Goal: Information Seeking & Learning: Learn about a topic

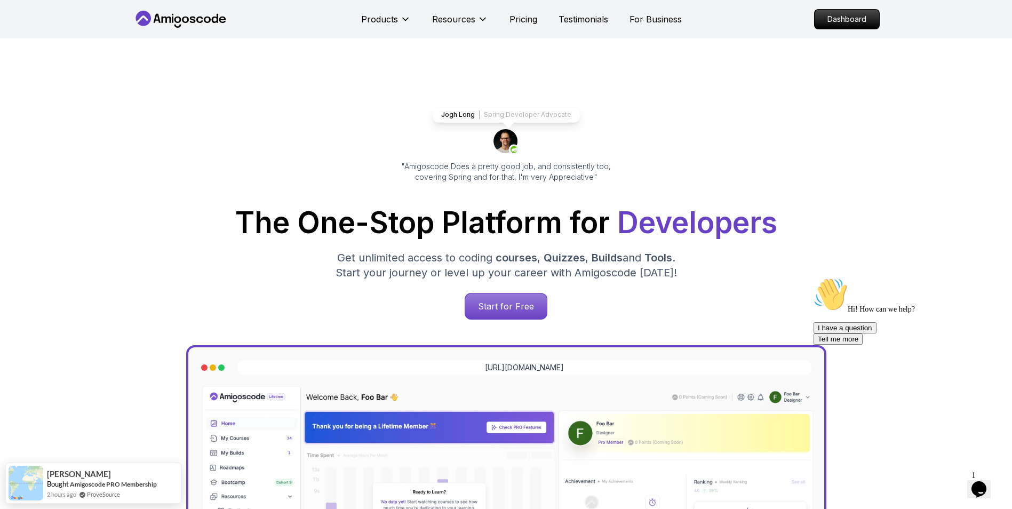
click at [862, 20] on p "Dashboard" at bounding box center [847, 19] width 61 height 18
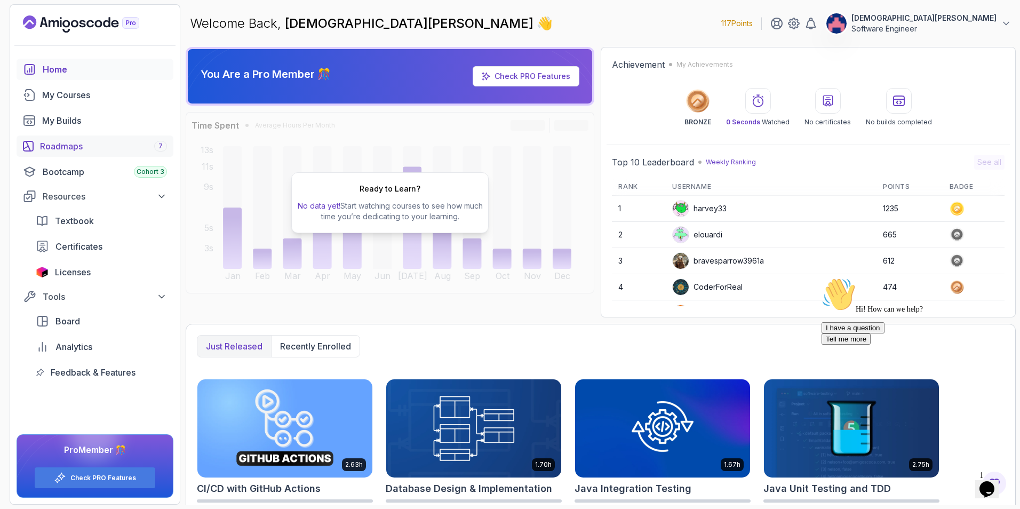
click at [85, 142] on div "Roadmaps 7" at bounding box center [103, 146] width 127 height 13
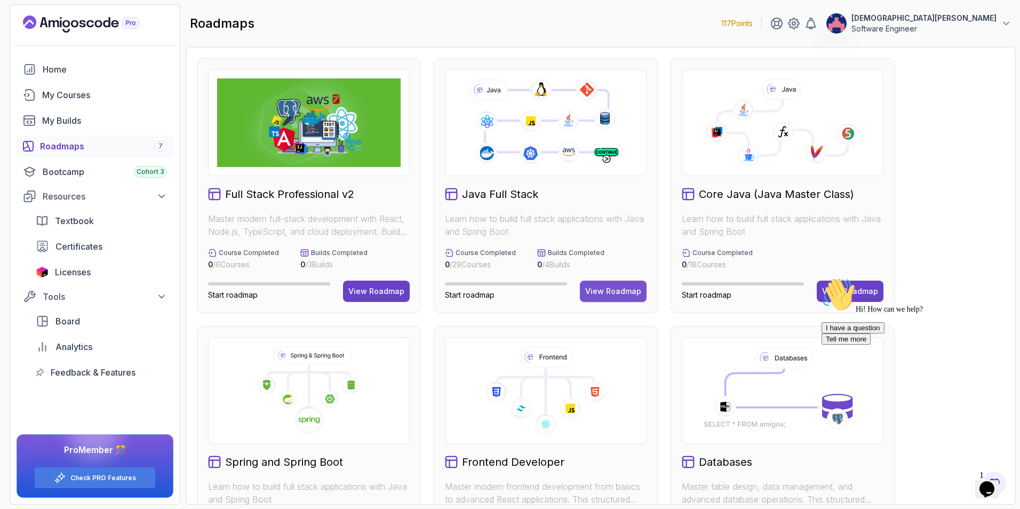
click at [609, 285] on button "View Roadmap" at bounding box center [613, 291] width 67 height 21
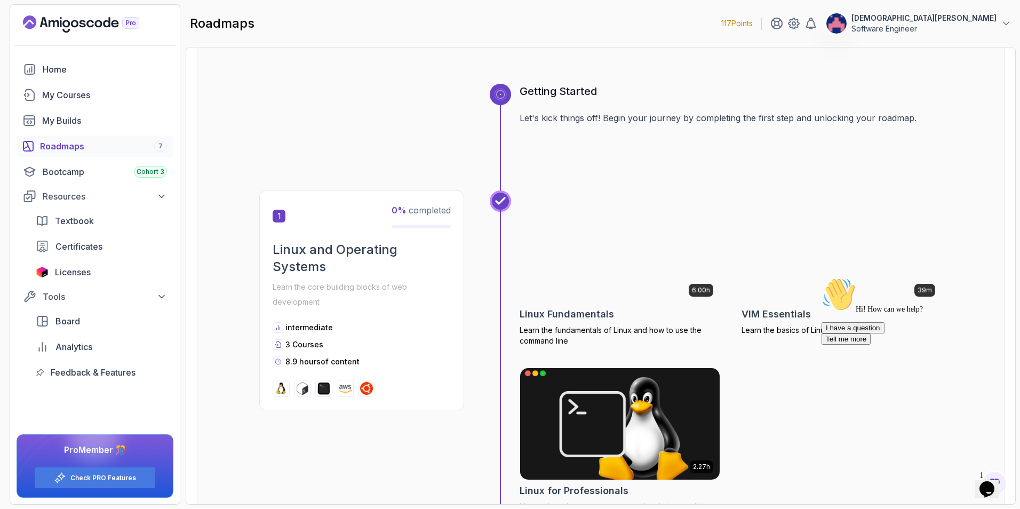
scroll to position [53, 0]
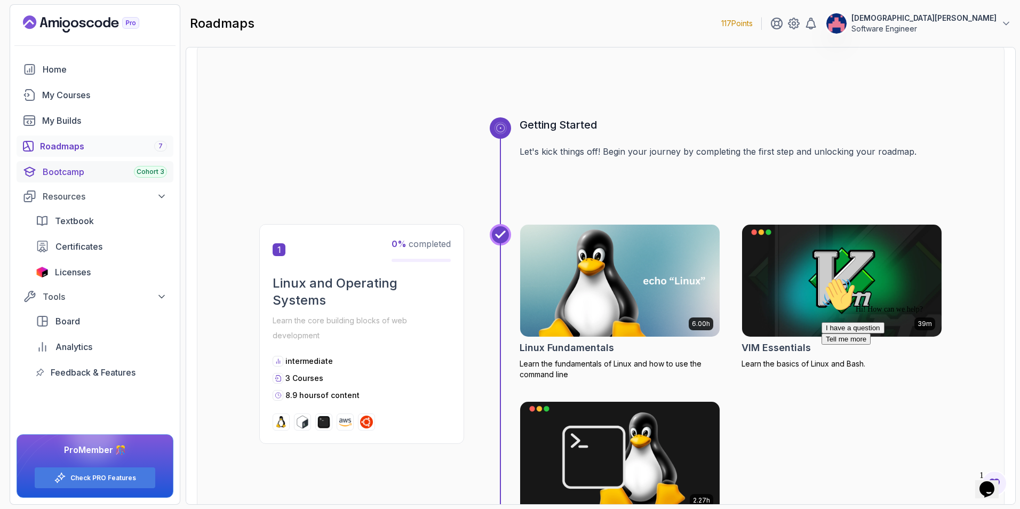
click at [57, 167] on div "Bootcamp Cohort 3" at bounding box center [105, 171] width 124 height 13
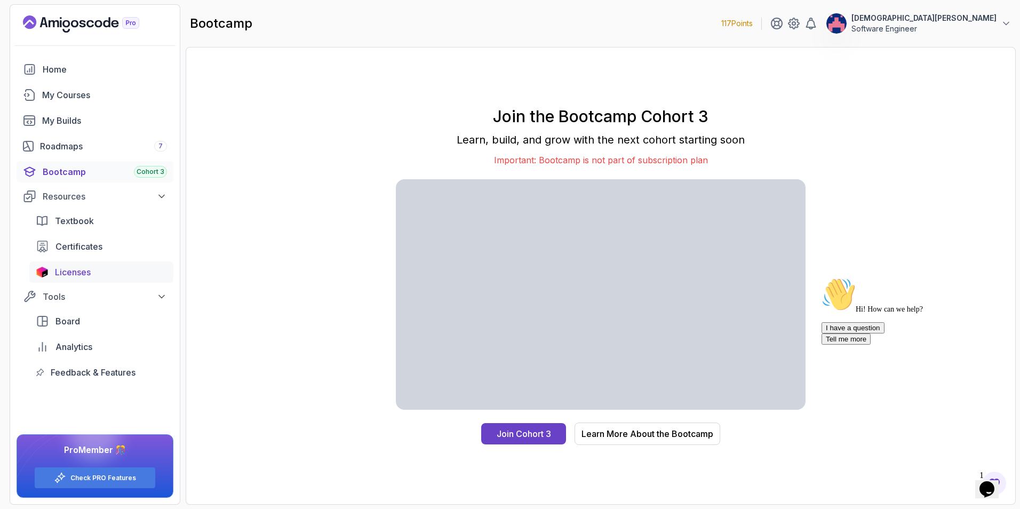
click at [75, 268] on span "Licenses" at bounding box center [73, 272] width 36 height 13
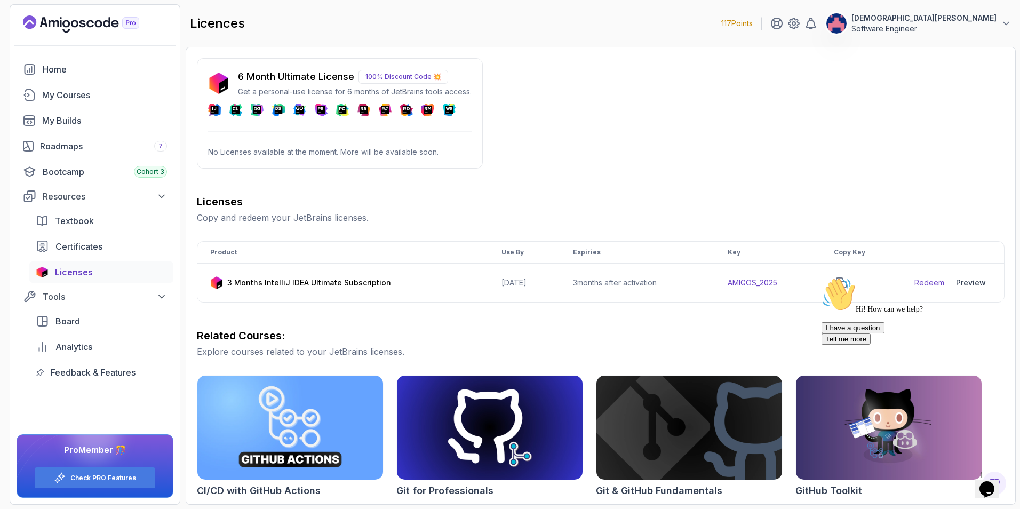
click at [393, 76] on p "100% Discount Code 💥" at bounding box center [404, 77] width 90 height 14
drag, startPoint x: 393, startPoint y: 76, endPoint x: 377, endPoint y: 74, distance: 16.6
click at [377, 74] on p "100% Discount Code 💥" at bounding box center [404, 77] width 90 height 14
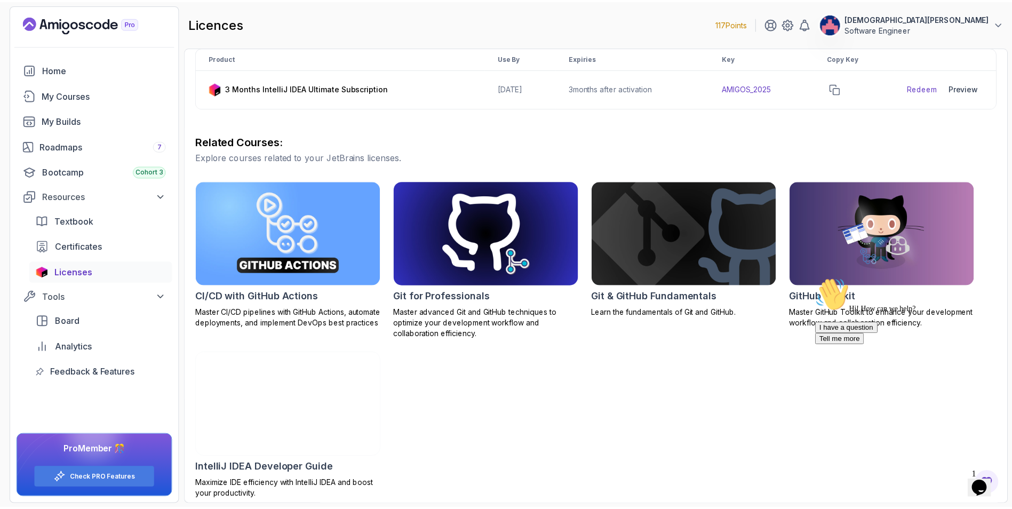
scroll to position [201, 0]
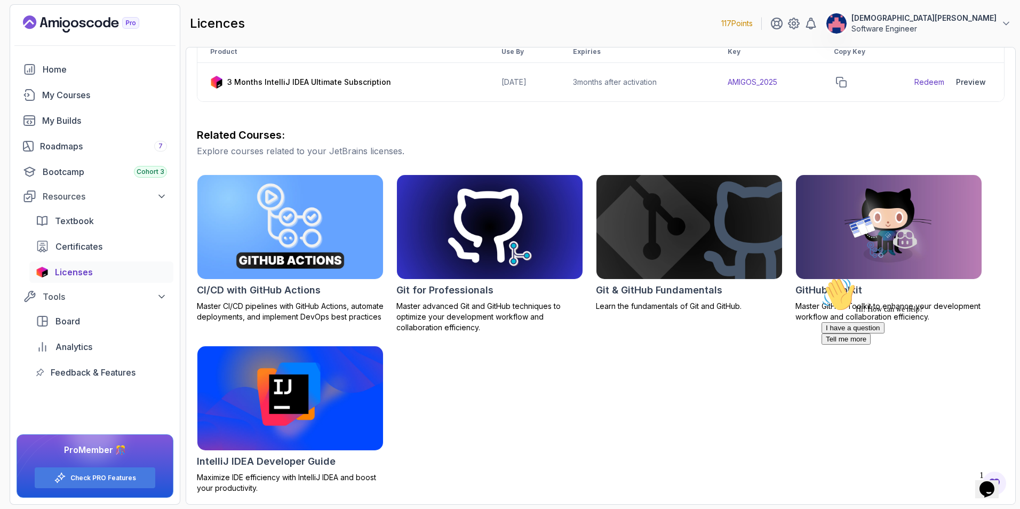
click at [332, 235] on img at bounding box center [290, 226] width 195 height 109
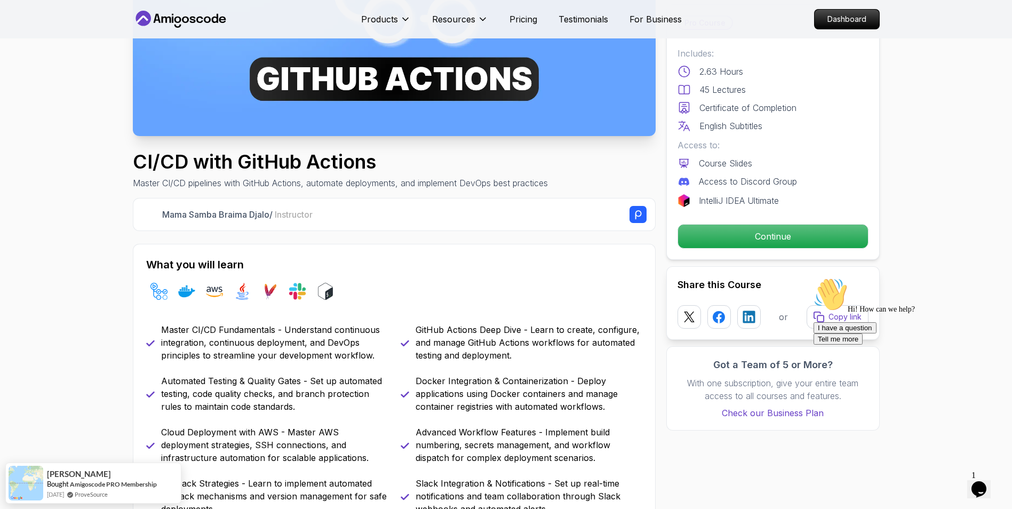
scroll to position [107, 0]
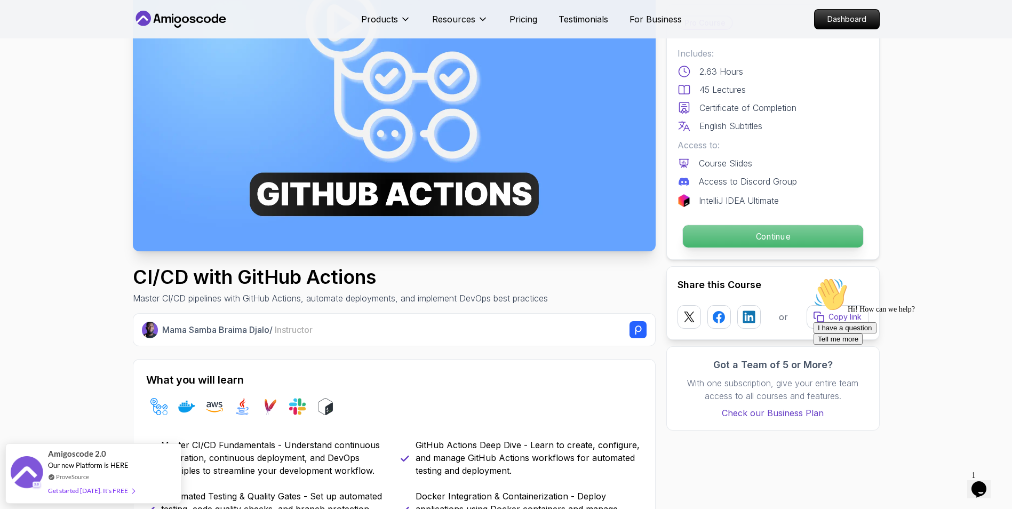
click at [783, 236] on p "Continue" at bounding box center [773, 236] width 180 height 22
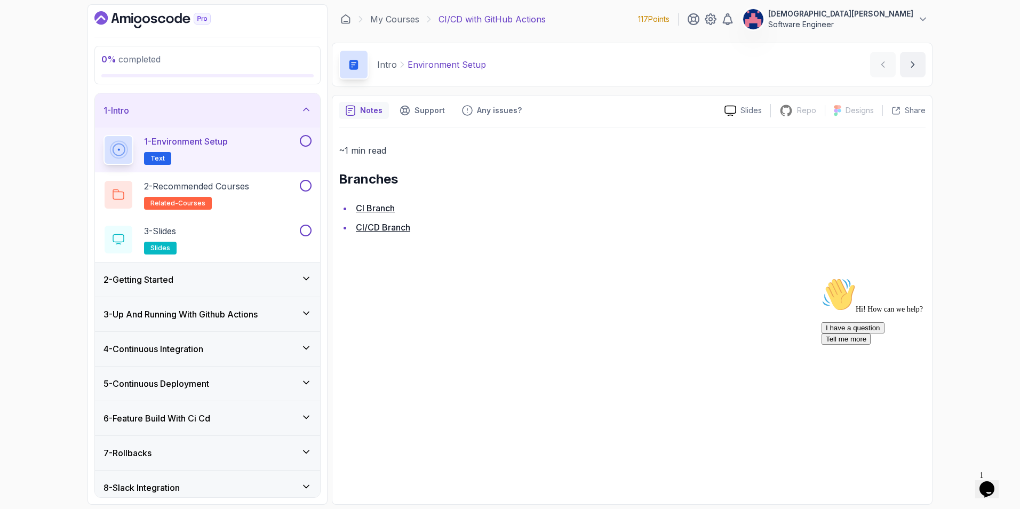
click at [158, 155] on span "Text" at bounding box center [157, 158] width 14 height 9
click at [305, 140] on button at bounding box center [306, 141] width 12 height 12
click at [372, 208] on link "CI Branch" at bounding box center [375, 208] width 39 height 11
click at [271, 282] on div "2 - Getting Started" at bounding box center [208, 279] width 208 height 13
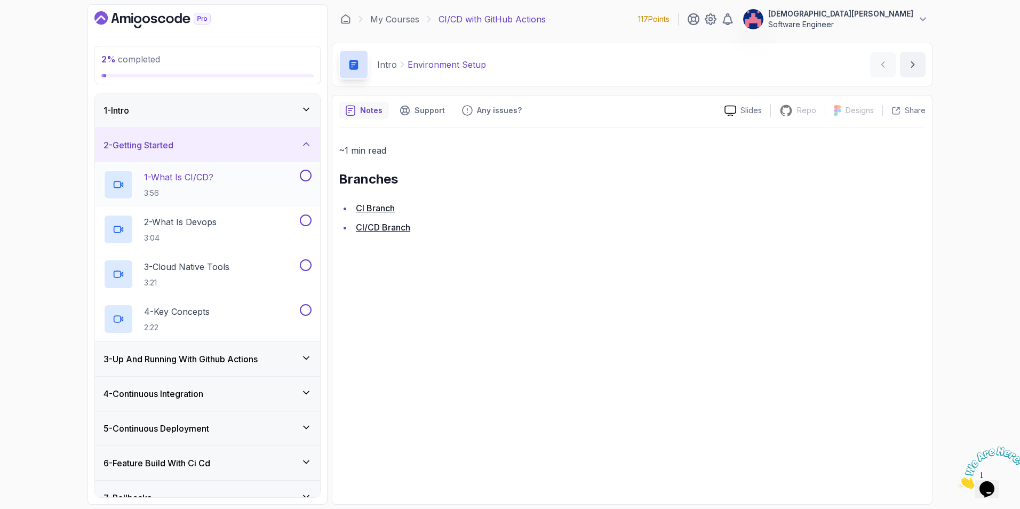
click at [192, 173] on p "1 - What Is CI/CD?" at bounding box center [178, 177] width 69 height 13
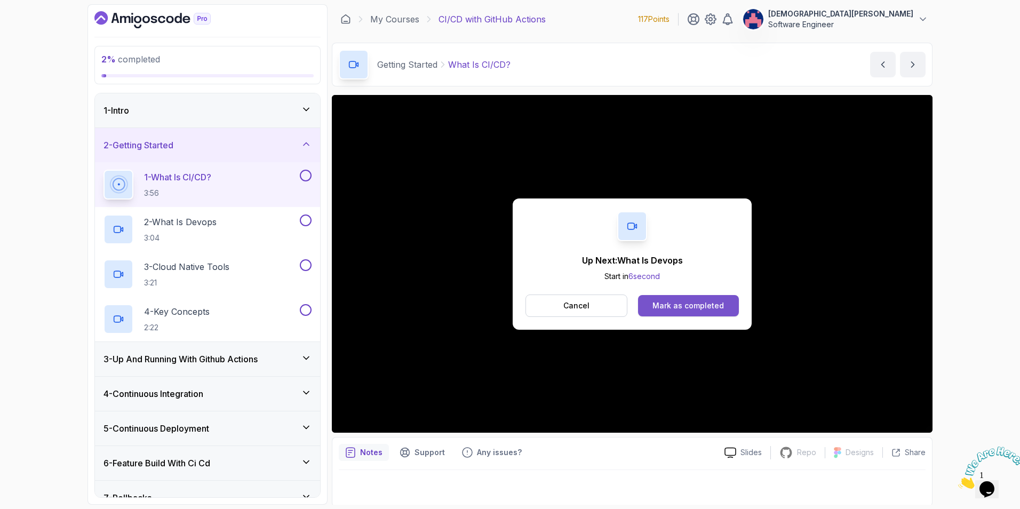
click at [702, 307] on div "Mark as completed" at bounding box center [689, 305] width 72 height 11
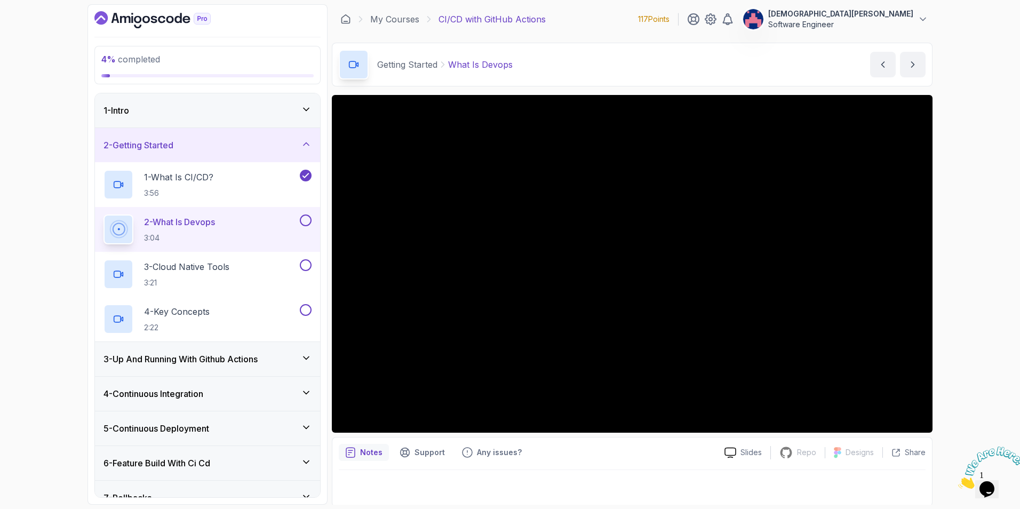
scroll to position [2, 0]
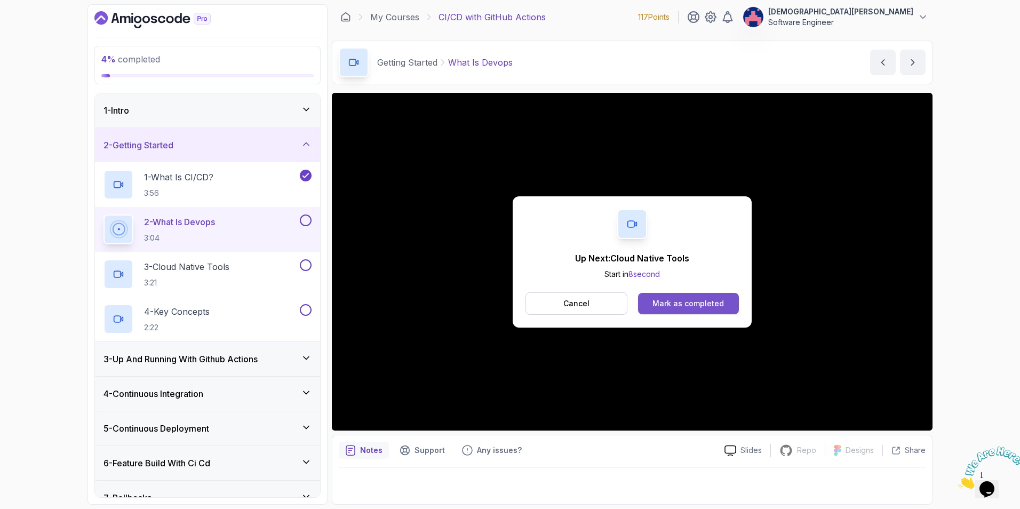
click at [677, 299] on div "Mark as completed" at bounding box center [689, 303] width 72 height 11
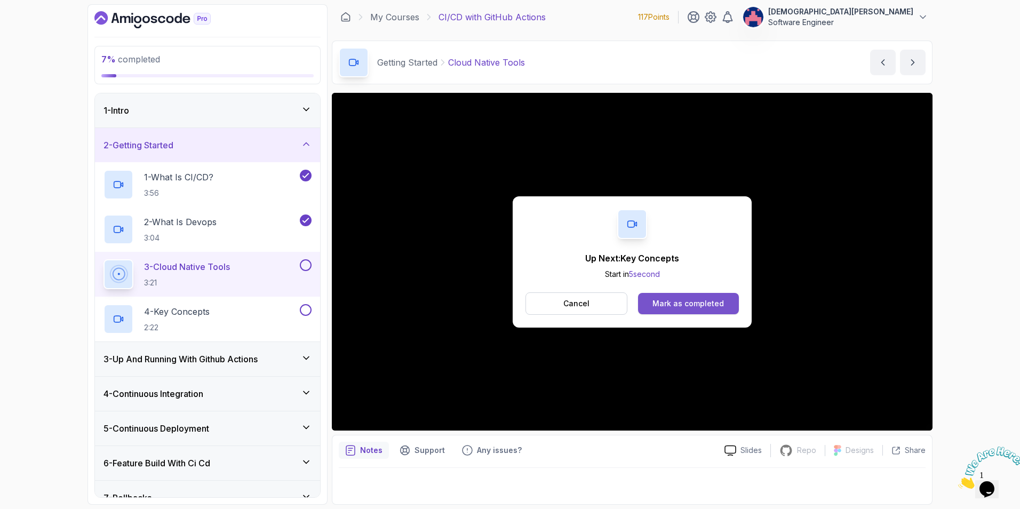
click at [705, 306] on div "Mark as completed" at bounding box center [689, 303] width 72 height 11
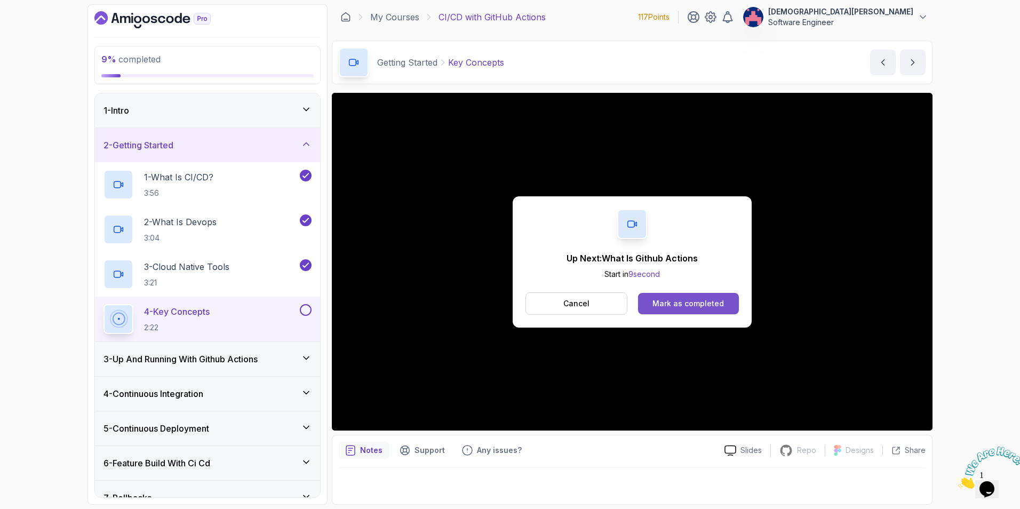
click at [705, 303] on div "Mark as completed" at bounding box center [689, 303] width 72 height 11
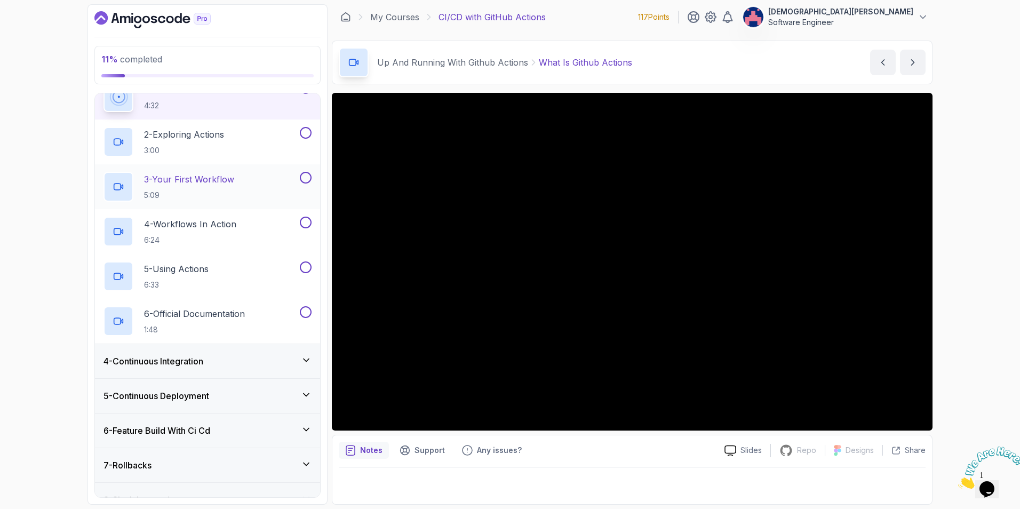
scroll to position [160, 0]
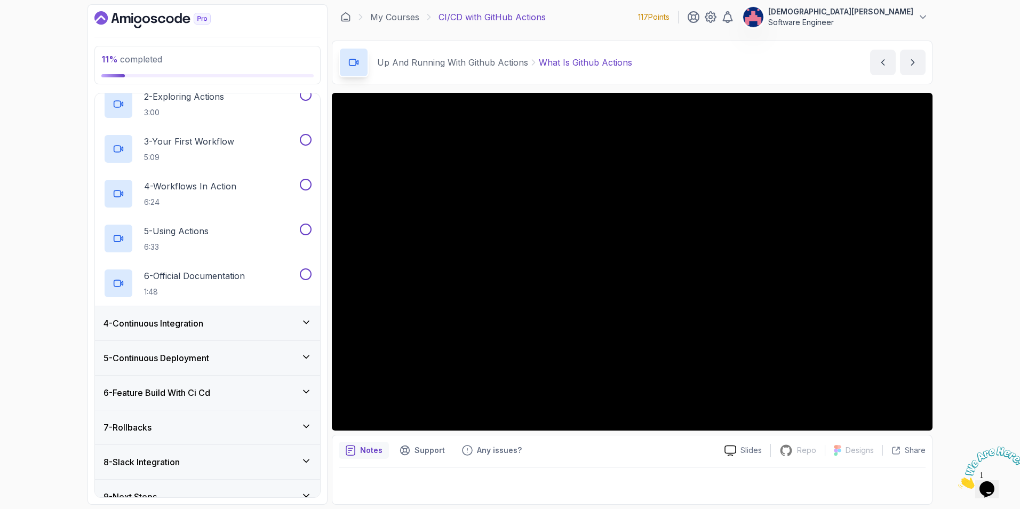
click at [308, 317] on div "4 - Continuous Integration" at bounding box center [208, 323] width 208 height 13
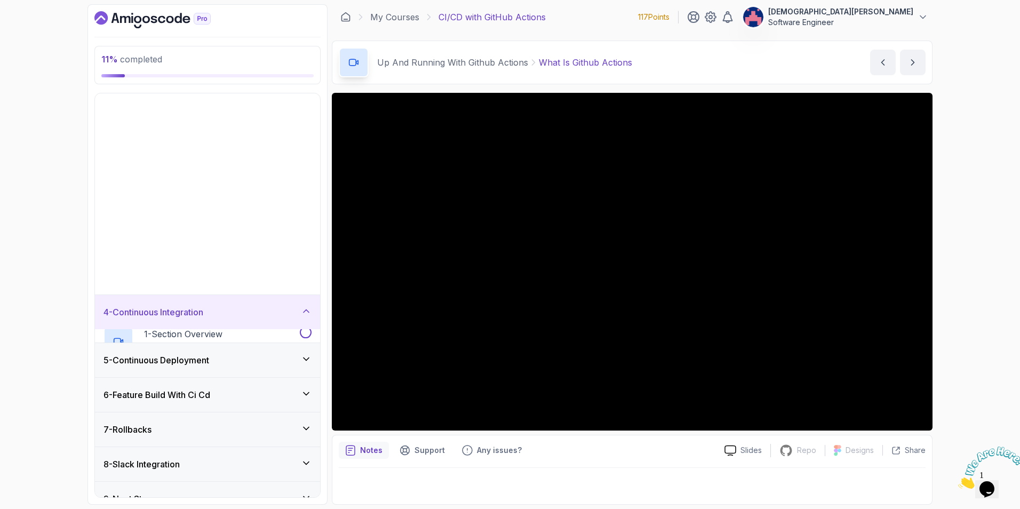
scroll to position [0, 0]
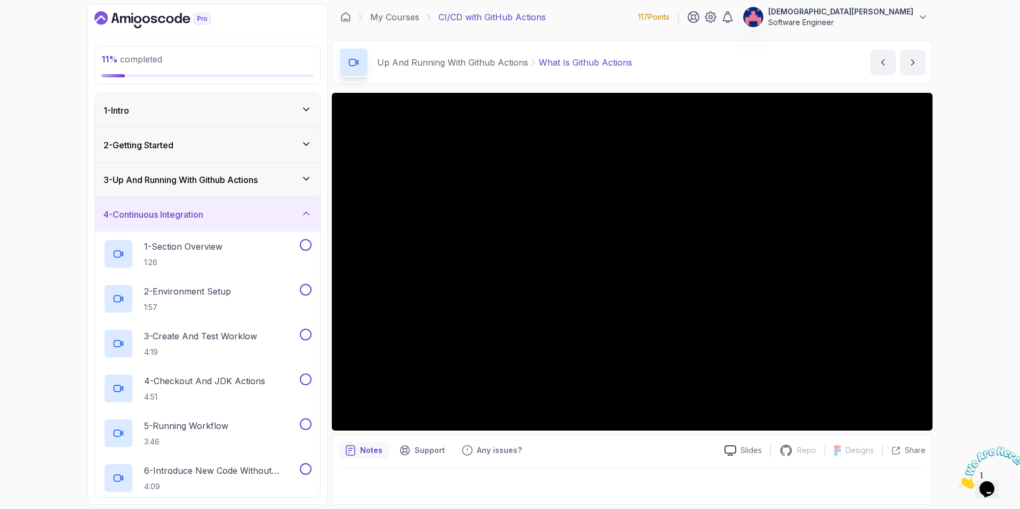
click at [303, 215] on icon at bounding box center [306, 213] width 11 height 11
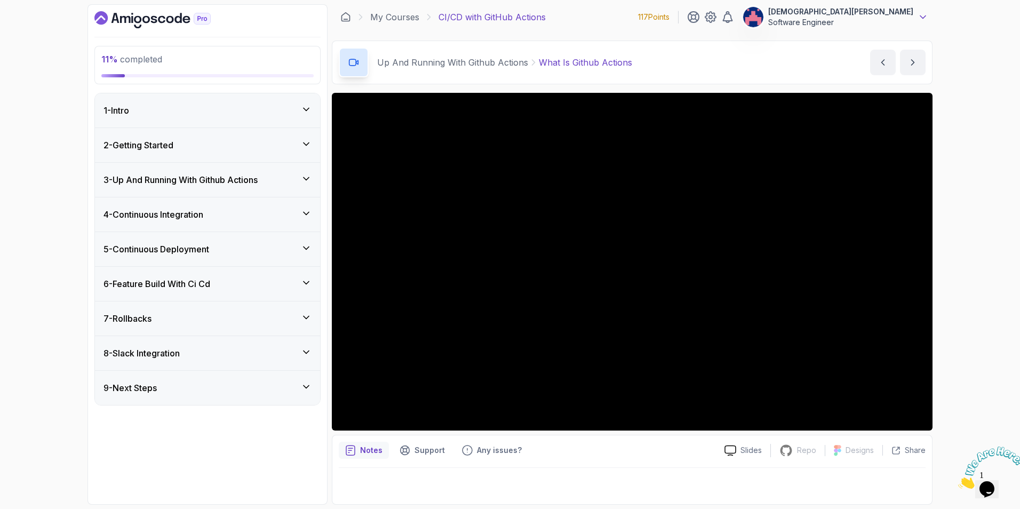
click at [924, 17] on icon at bounding box center [923, 17] width 11 height 11
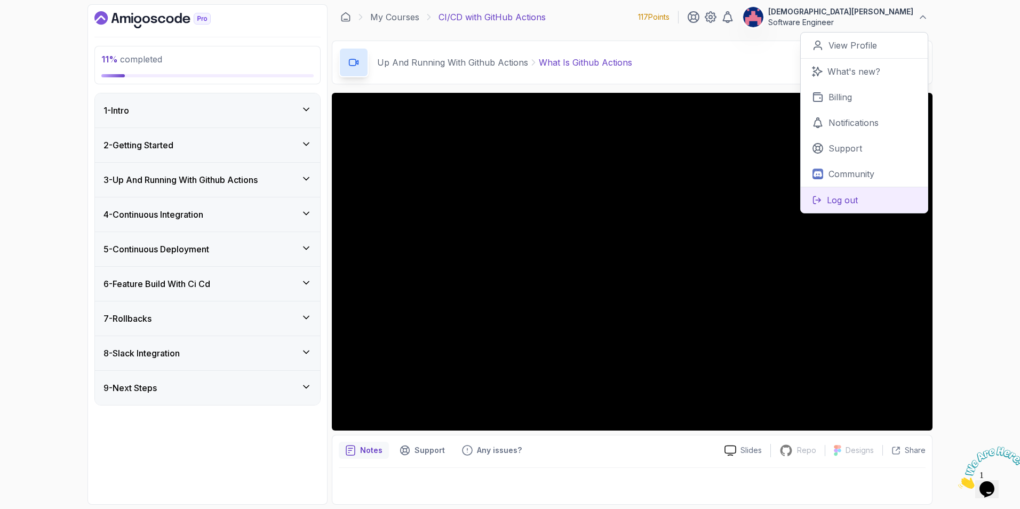
click at [844, 196] on p "Log out" at bounding box center [842, 200] width 31 height 13
